Goal: Browse casually: Explore the website without a specific task or goal

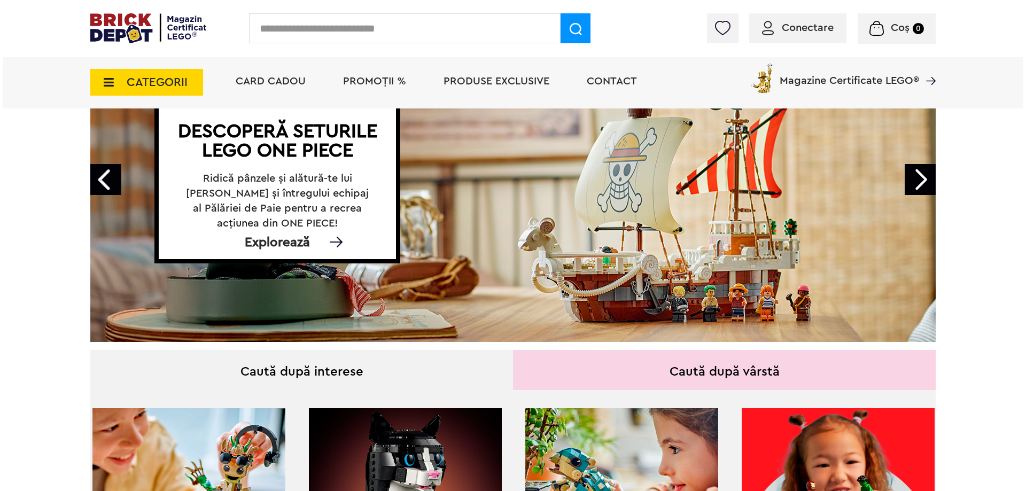
scroll to position [134, 0]
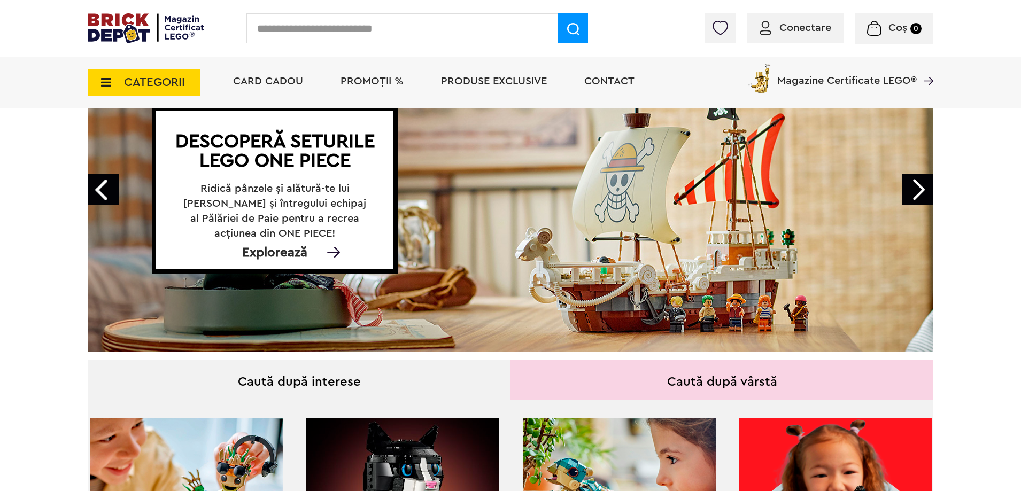
click at [126, 86] on span "CATEGORII" at bounding box center [154, 82] width 61 height 12
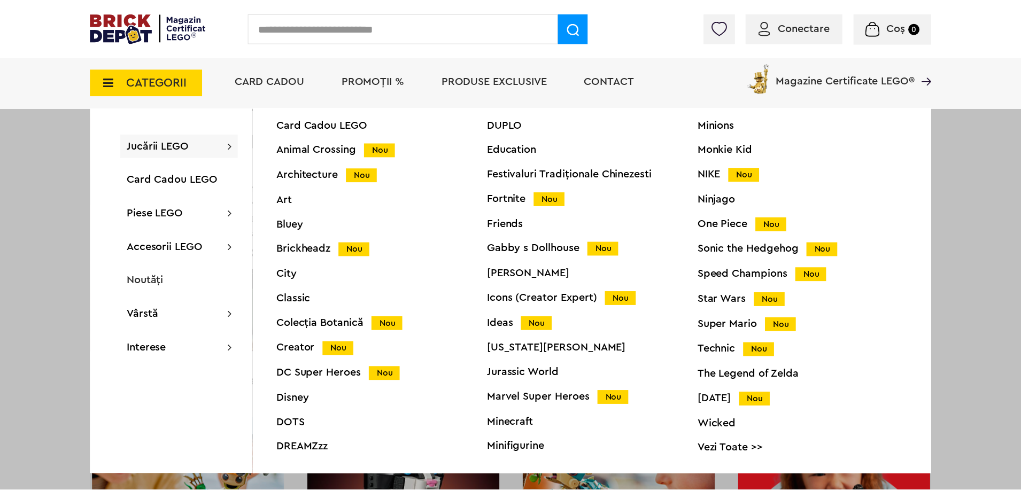
scroll to position [0, 0]
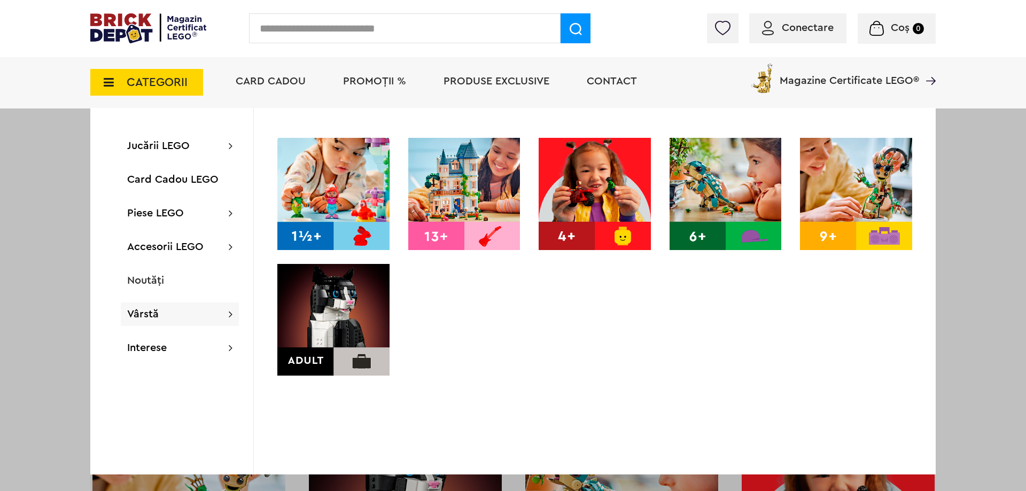
click at [339, 308] on img at bounding box center [333, 320] width 112 height 112
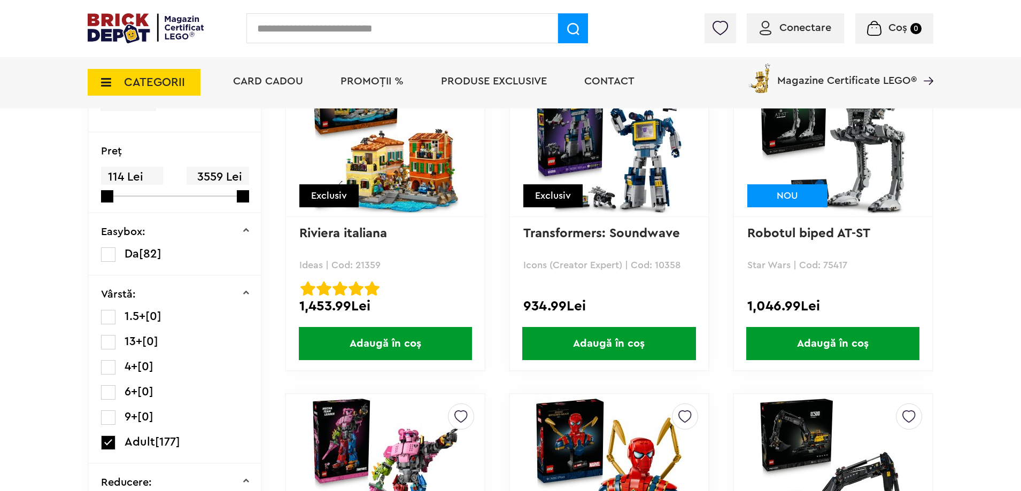
scroll to position [160, 0]
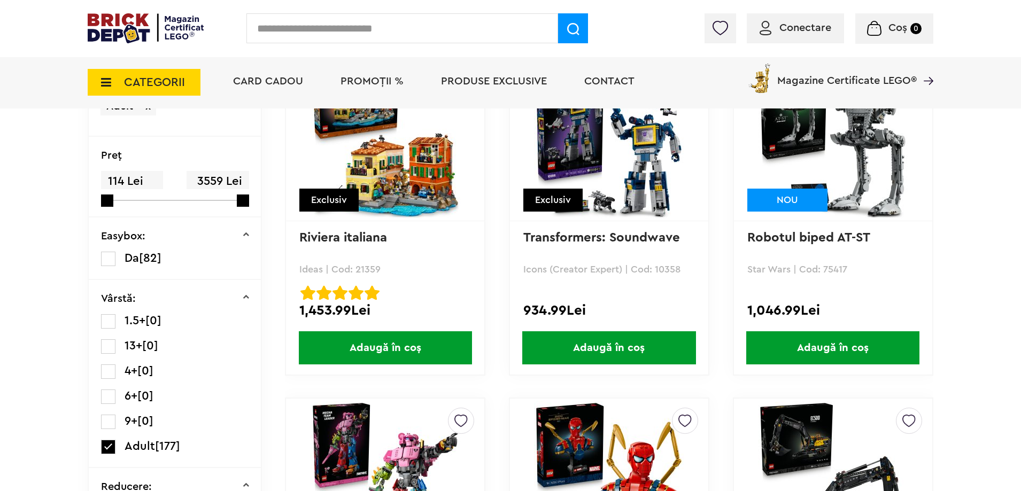
click at [404, 178] on img at bounding box center [385, 144] width 150 height 150
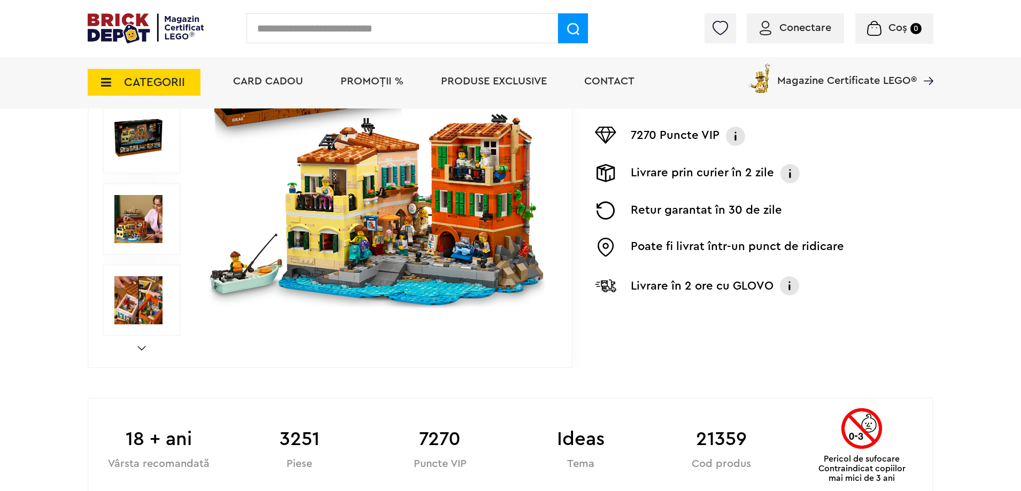
scroll to position [427, 0]
